Goal: Task Accomplishment & Management: Manage account settings

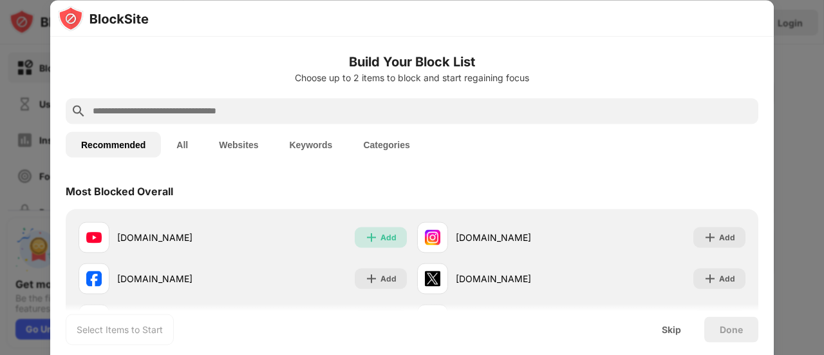
click at [381, 240] on div "Add" at bounding box center [388, 236] width 16 height 13
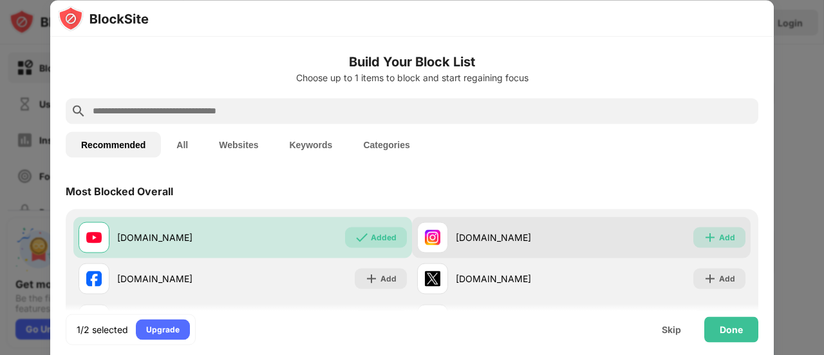
click at [719, 230] on div "Add" at bounding box center [727, 236] width 16 height 13
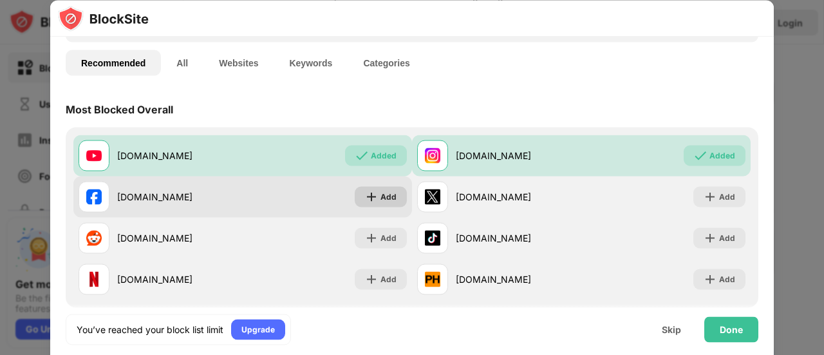
scroll to position [102, 0]
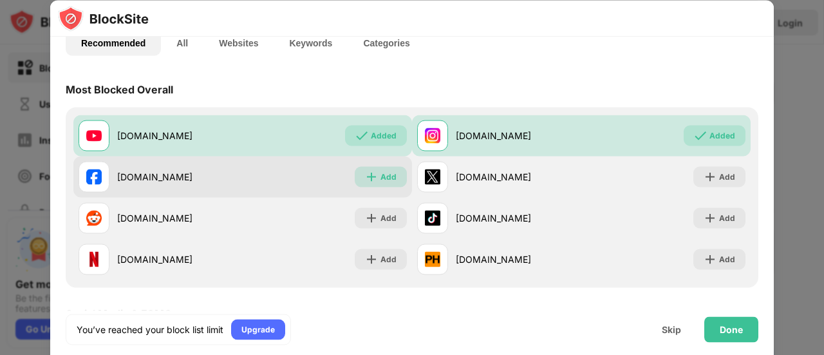
click at [367, 181] on img at bounding box center [371, 176] width 13 height 13
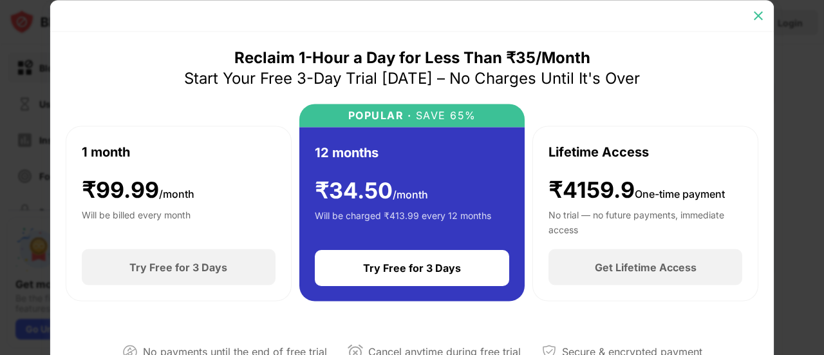
click at [757, 14] on img at bounding box center [758, 15] width 13 height 13
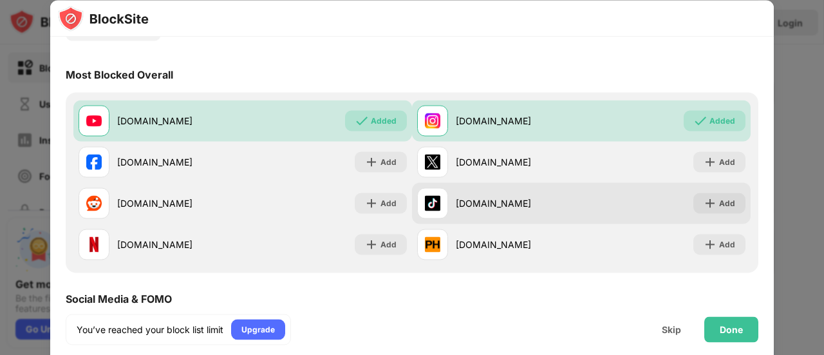
scroll to position [115, 0]
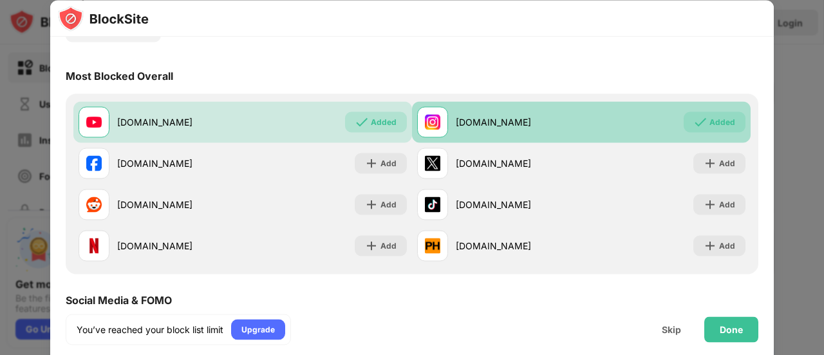
click at [712, 118] on div "Added" at bounding box center [722, 121] width 26 height 13
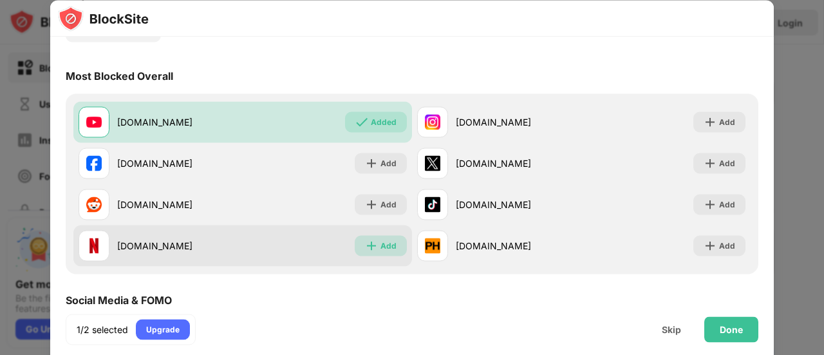
click at [371, 241] on img at bounding box center [371, 245] width 13 height 13
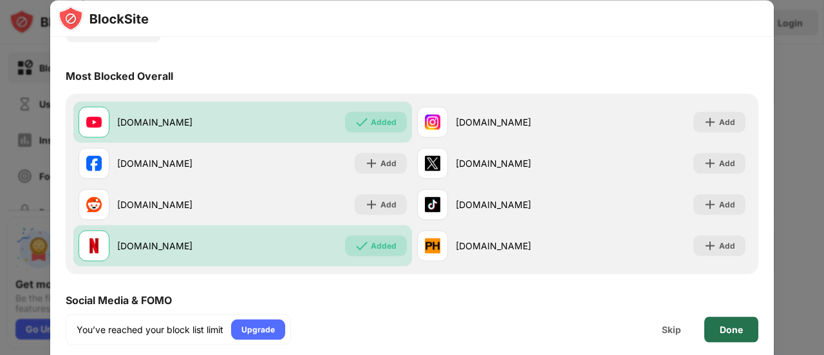
click at [739, 329] on div "Done" at bounding box center [731, 329] width 23 height 10
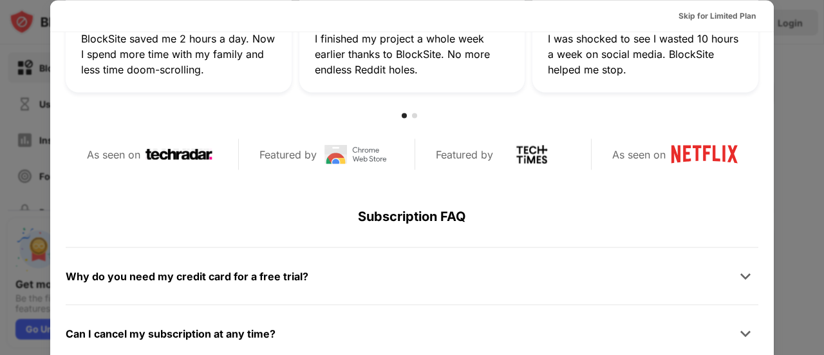
scroll to position [0, 0]
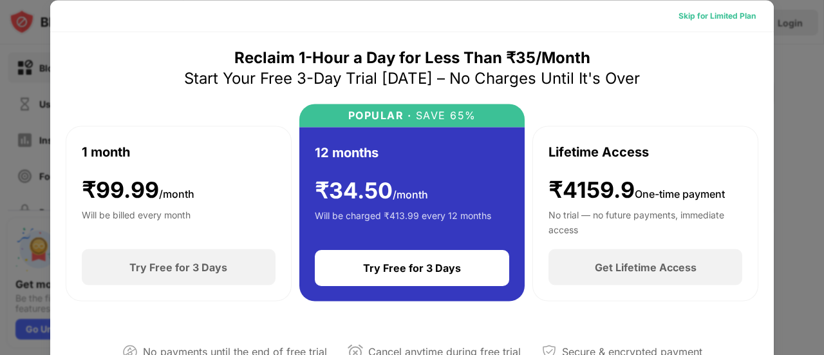
click at [680, 12] on div "Skip for Limited Plan" at bounding box center [716, 15] width 77 height 13
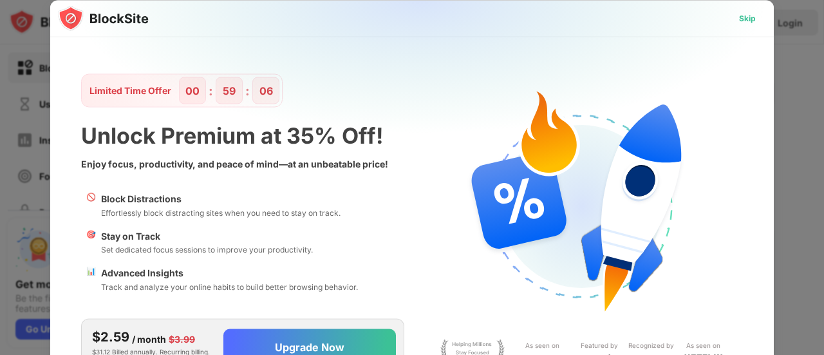
click at [750, 23] on div "Skip" at bounding box center [747, 18] width 17 height 13
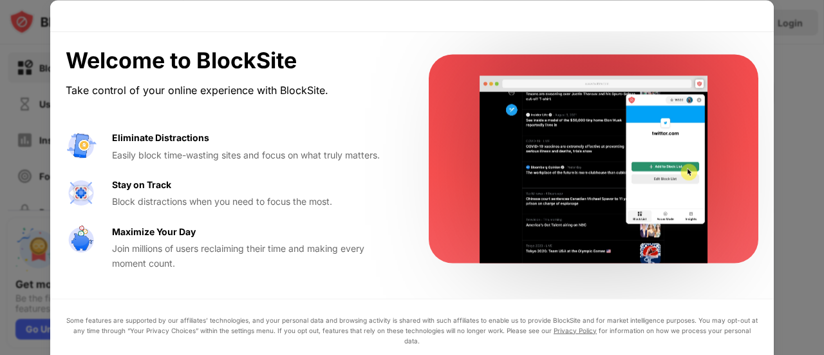
click at [387, 263] on div "Join millions of users reclaiming their time and making every moment count." at bounding box center [255, 255] width 286 height 29
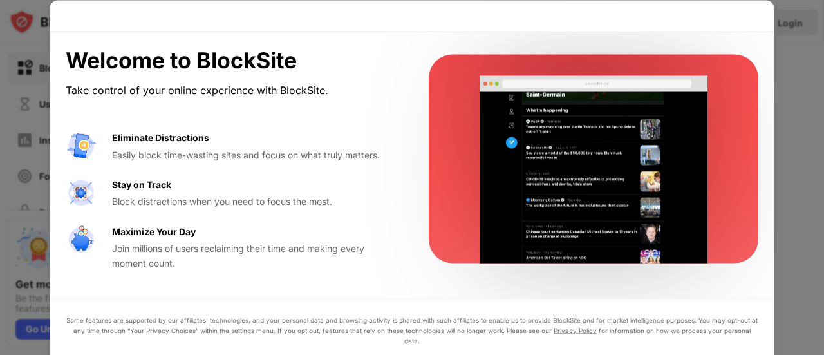
click at [780, 61] on div at bounding box center [412, 177] width 824 height 355
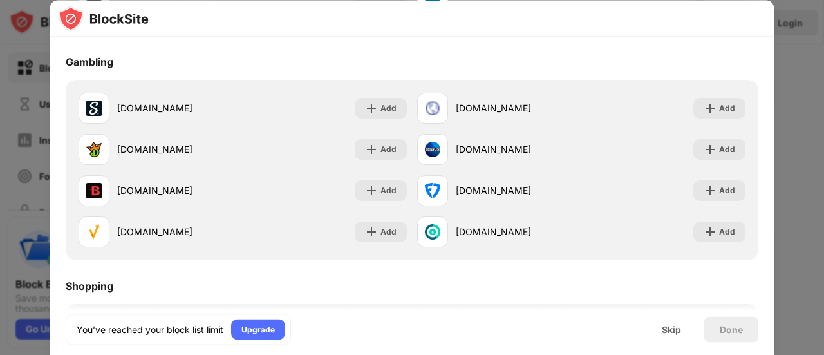
scroll to position [1385, 0]
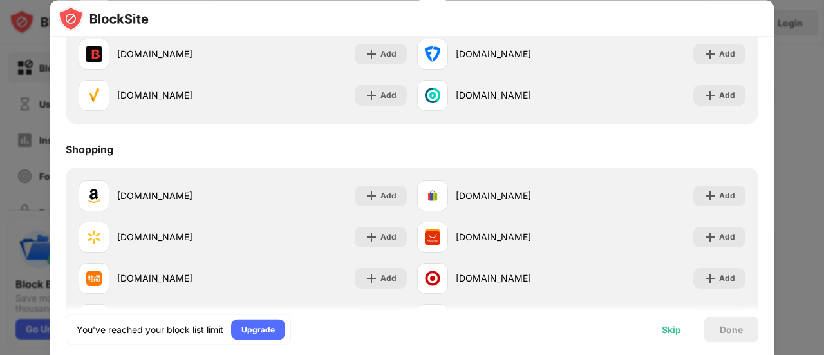
click at [672, 330] on div "Skip" at bounding box center [671, 329] width 19 height 10
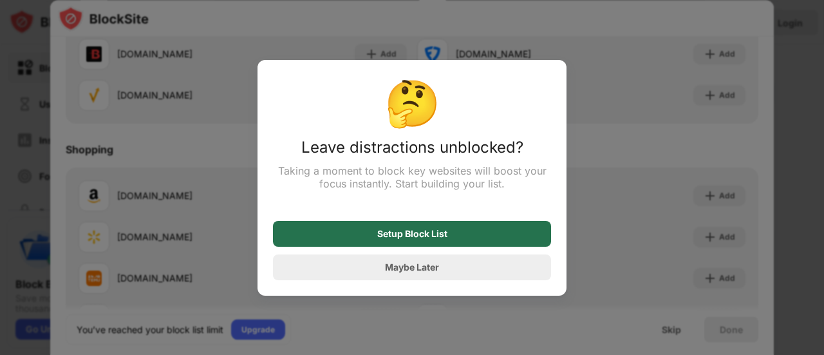
click at [437, 236] on div "Setup Block List" at bounding box center [412, 233] width 70 height 10
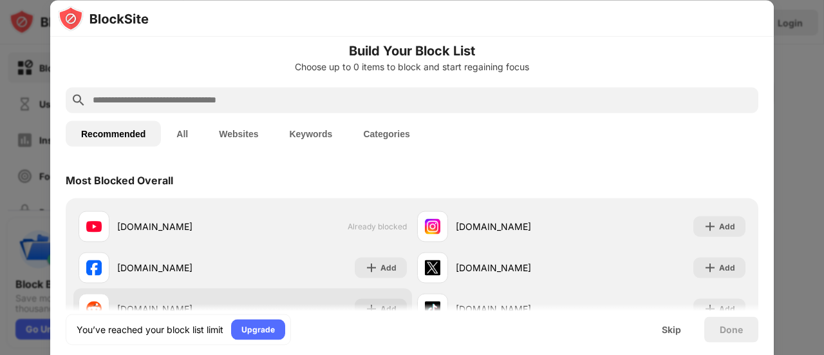
scroll to position [0, 0]
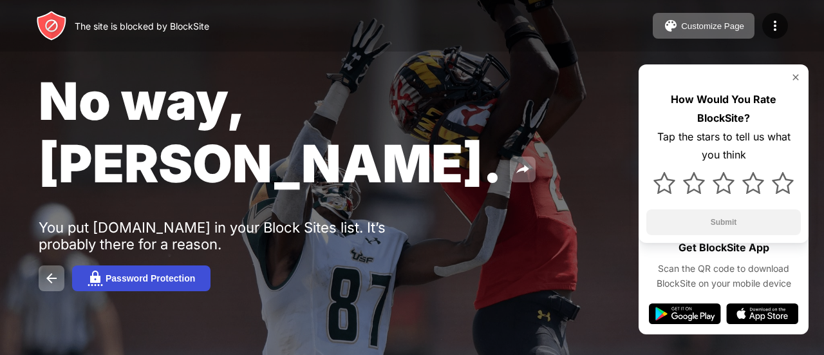
click at [143, 273] on div "Password Protection" at bounding box center [150, 278] width 89 height 10
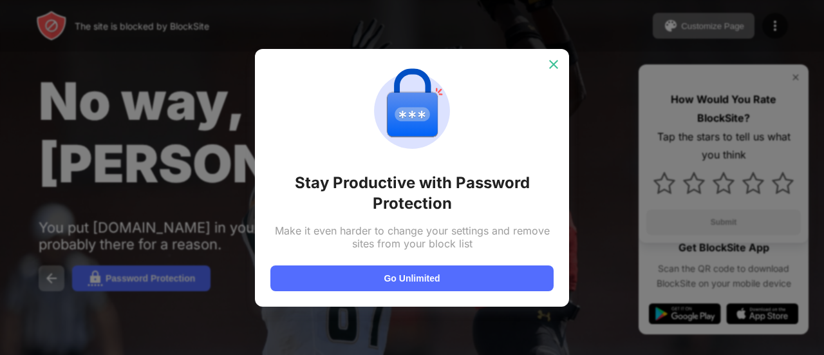
click at [550, 66] on img at bounding box center [553, 64] width 13 height 13
